Goal: Find contact information: Find contact information

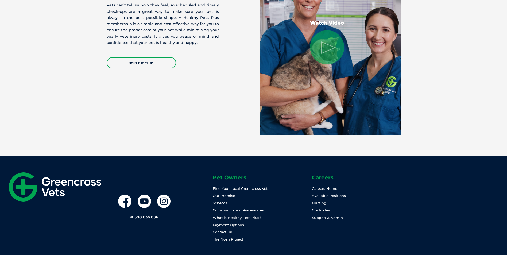
scroll to position [1105, 0]
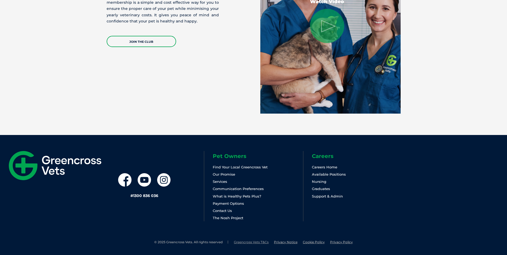
click at [257, 242] on link "Greencross Vets T&Cs" at bounding box center [251, 242] width 35 height 4
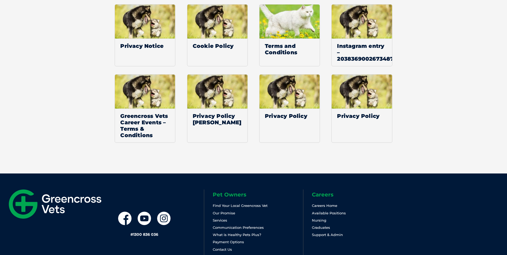
scroll to position [4874, 0]
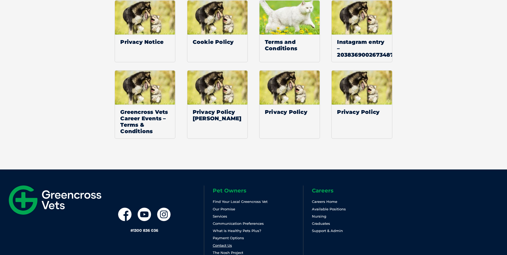
click at [220, 243] on link "Contact Us" at bounding box center [222, 245] width 19 height 4
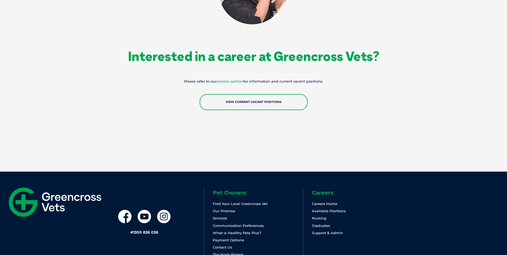
scroll to position [946, 0]
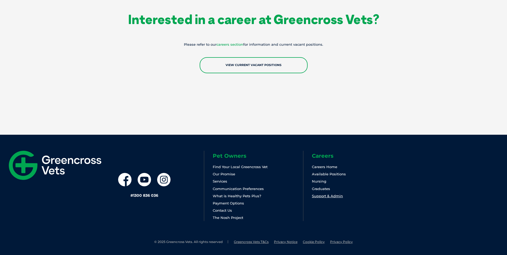
click at [321, 196] on link "Support & Admin" at bounding box center [327, 196] width 31 height 4
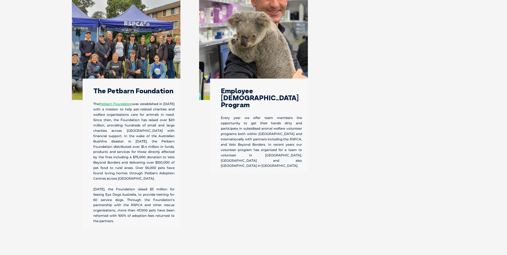
scroll to position [1652, 0]
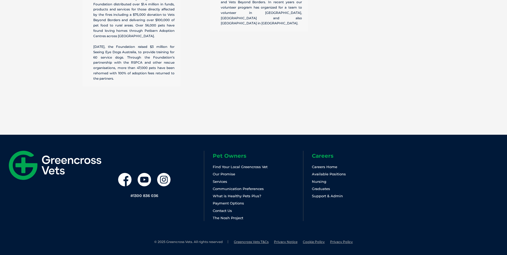
drag, startPoint x: 160, startPoint y: 196, endPoint x: 134, endPoint y: 195, distance: 26.5
click at [134, 195] on div "# 1300 836 036" at bounding box center [154, 186] width 99 height 70
copy link "1300 836 036"
click at [220, 212] on link "Contact Us" at bounding box center [222, 211] width 19 height 4
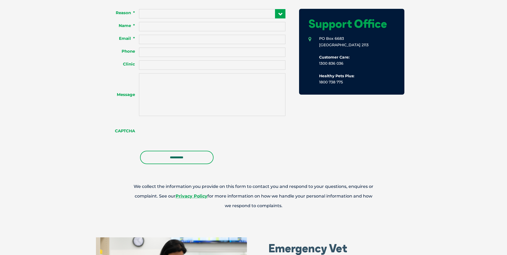
scroll to position [428, 0]
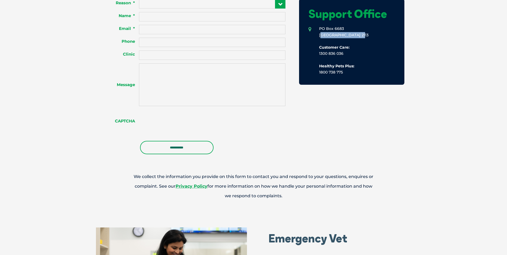
drag, startPoint x: 361, startPoint y: 35, endPoint x: 319, endPoint y: 36, distance: 42.3
click at [319, 36] on li "[STREET_ADDRESS] Customer Care: 1300 836 036 Healthy Pets Plus: 1800 738 775" at bounding box center [352, 51] width 87 height 50
copy li "[GEOGRAPHIC_DATA] 2113"
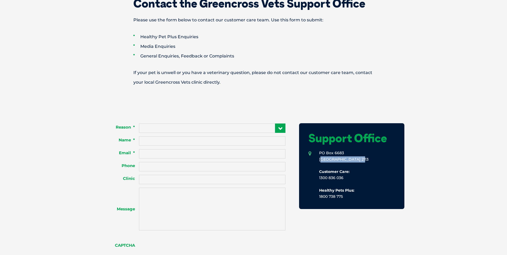
scroll to position [304, 0]
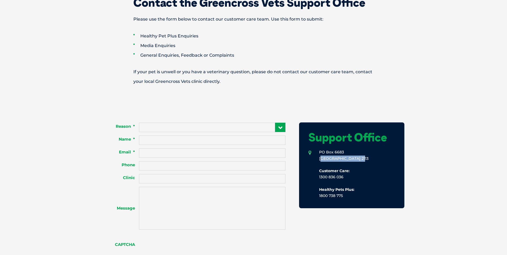
drag, startPoint x: 319, startPoint y: 151, endPoint x: 365, endPoint y: 160, distance: 46.7
click at [365, 160] on li "[STREET_ADDRESS] Customer Care: 1300 836 036 Healthy Pets Plus: 1800 738 775" at bounding box center [352, 174] width 87 height 50
copy li "[STREET_ADDRESS]"
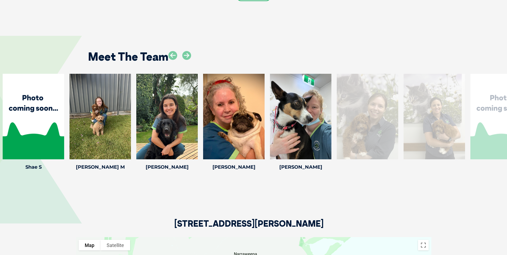
scroll to position [802, 0]
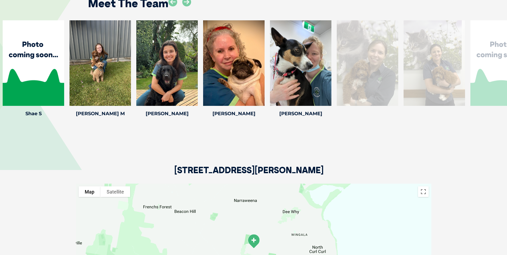
click at [437, 59] on div at bounding box center [434, 63] width 61 height 86
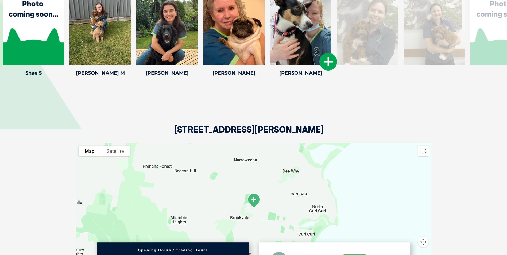
scroll to position [856, 0]
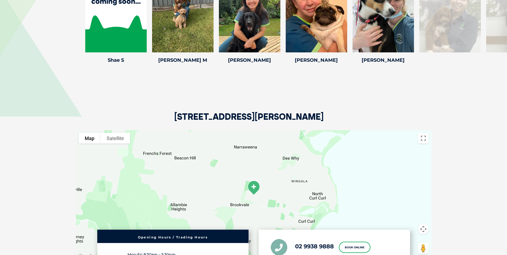
drag, startPoint x: 306, startPoint y: 114, endPoint x: 174, endPoint y: 114, distance: 132.1
click at [174, 114] on div "[STREET_ADDRESS][PERSON_NAME]" at bounding box center [254, 97] width 356 height 65
copy h2 "[STREET_ADDRESS][PERSON_NAME]"
